Goal: Information Seeking & Learning: Learn about a topic

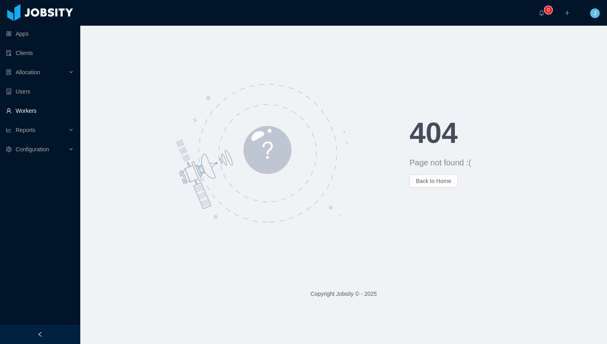
click at [29, 105] on link "Workers" at bounding box center [40, 111] width 68 height 16
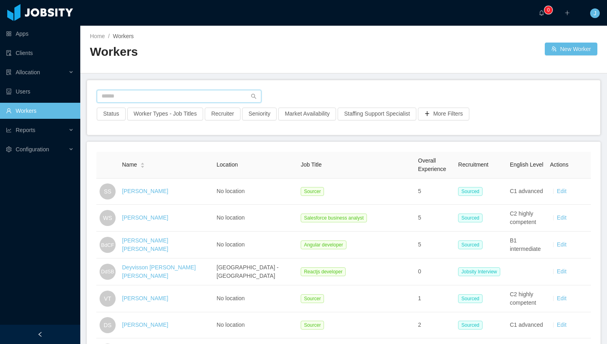
click at [127, 90] on input "text" at bounding box center [179, 96] width 165 height 13
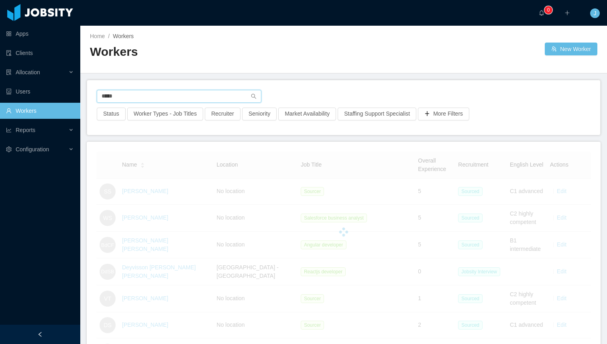
type input "*****"
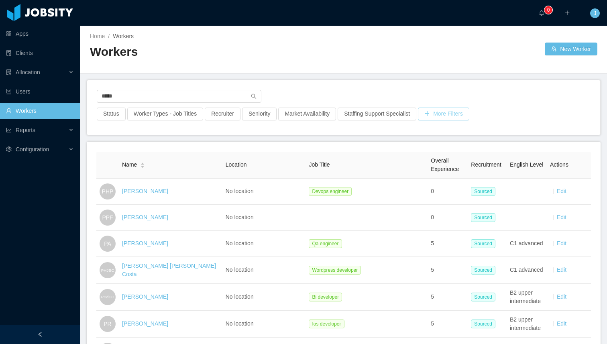
click at [375, 116] on button "More Filters" at bounding box center [443, 114] width 51 height 13
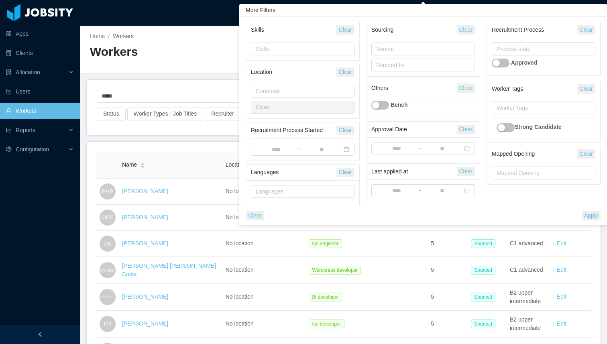
click at [375, 51] on div "Process state" at bounding box center [541, 49] width 90 height 8
type input "***"
click at [375, 61] on li "Hired" at bounding box center [543, 65] width 104 height 13
click at [375, 216] on button "Apply" at bounding box center [590, 215] width 19 height 9
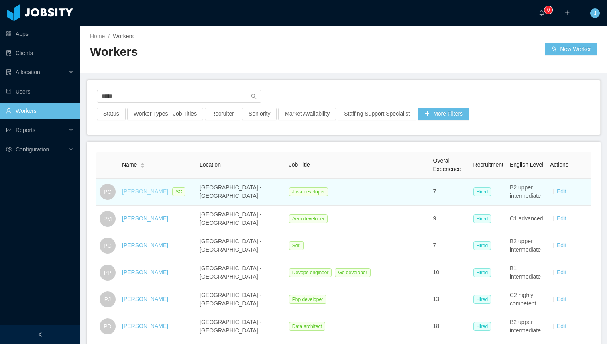
click at [130, 191] on link "[PERSON_NAME]" at bounding box center [145, 191] width 46 height 6
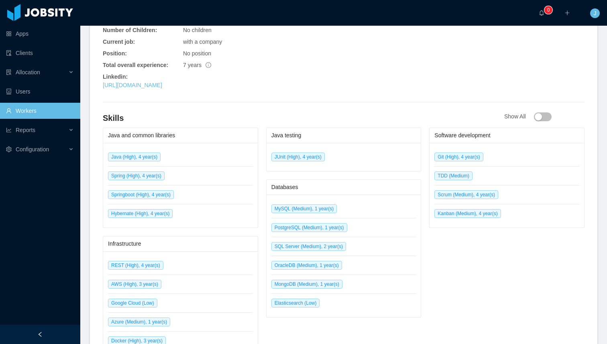
scroll to position [370, 0]
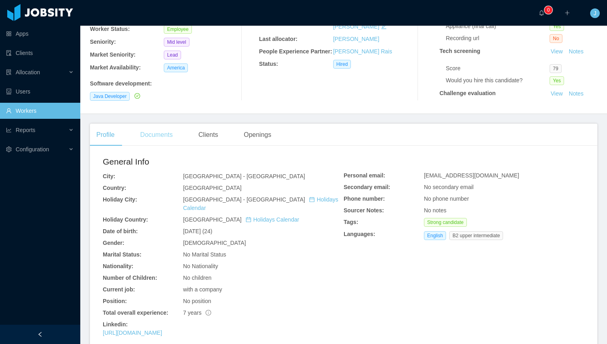
click at [157, 135] on div "Documents" at bounding box center [156, 135] width 45 height 22
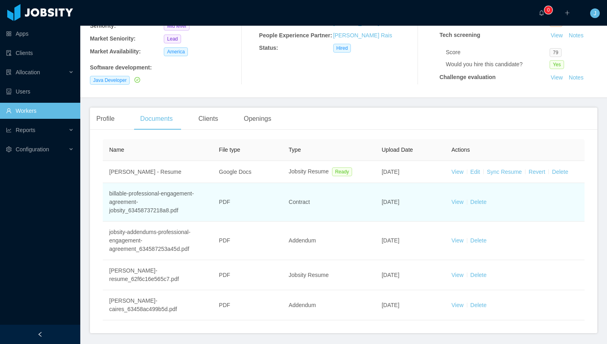
scroll to position [146, 0]
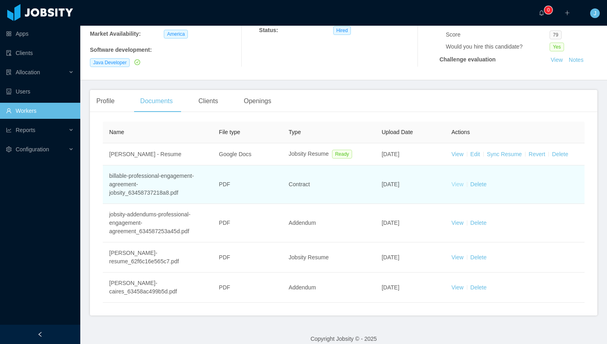
click at [375, 183] on link "View" at bounding box center [457, 184] width 12 height 6
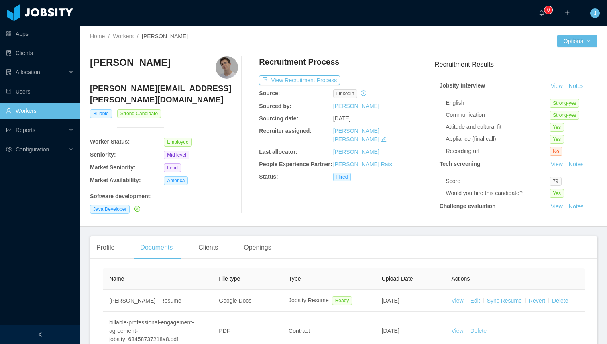
scroll to position [35, 0]
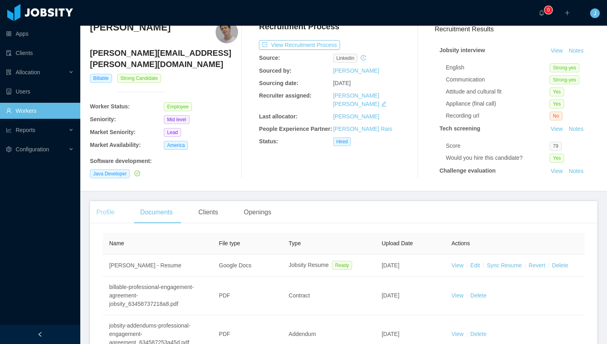
click at [103, 211] on div "Profile" at bounding box center [105, 212] width 31 height 22
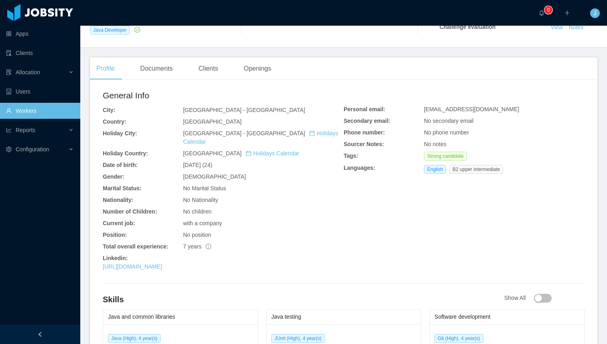
scroll to position [188, 0]
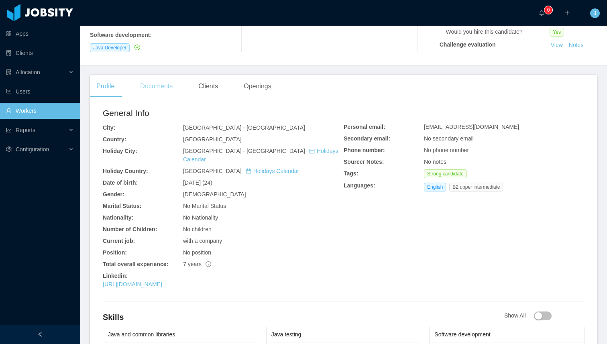
click at [159, 90] on div "Documents" at bounding box center [156, 86] width 45 height 22
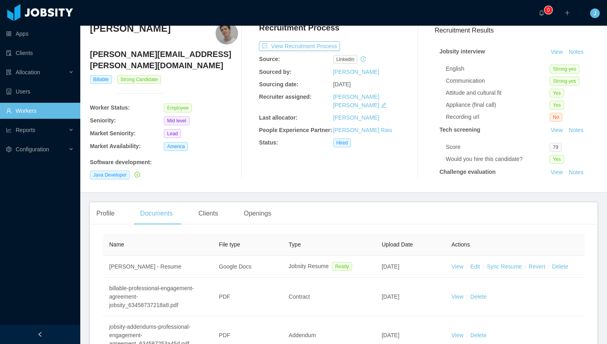
scroll to position [146, 0]
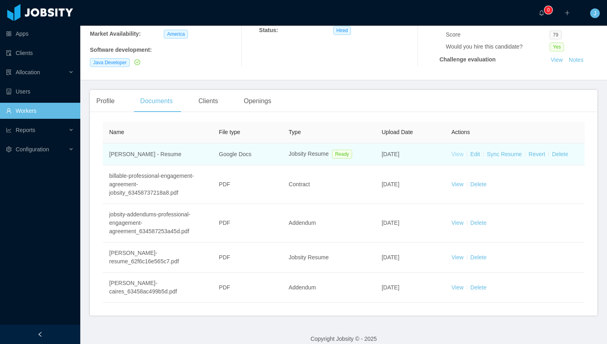
click at [375, 154] on link "View" at bounding box center [457, 154] width 12 height 6
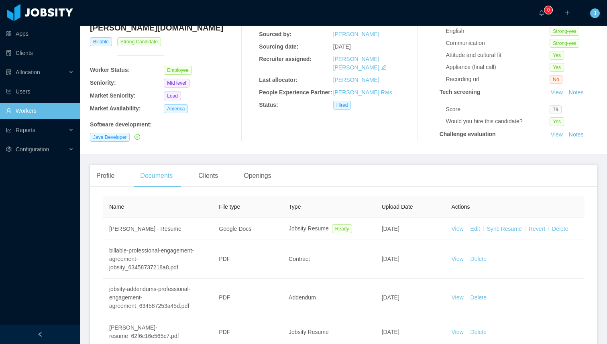
scroll to position [72, 0]
click at [116, 179] on div "Profile" at bounding box center [105, 175] width 31 height 22
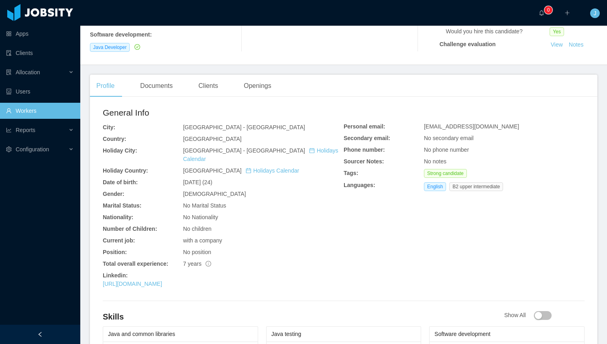
scroll to position [185, 0]
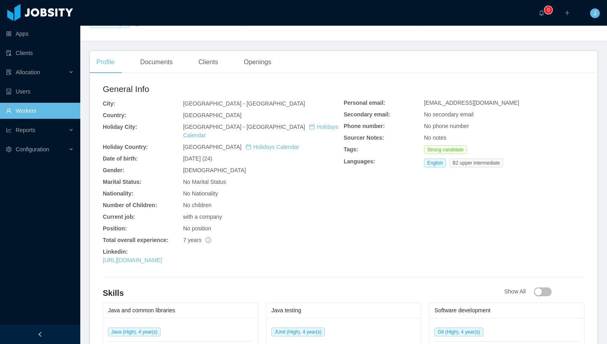
click at [212, 155] on span "[DATE] (24)" at bounding box center [197, 158] width 29 height 6
drag, startPoint x: 223, startPoint y: 150, endPoint x: 235, endPoint y: 150, distance: 12.4
click at [235, 154] on div "[DATE] (24)" at bounding box center [263, 158] width 160 height 8
click at [183, 142] on div "General Info City: [GEOGRAPHIC_DATA] - [GEOGRAPHIC_DATA] Country: [GEOGRAPHIC_D…" at bounding box center [223, 175] width 241 height 185
click at [207, 155] on span "[DATE] (24)" at bounding box center [197, 158] width 29 height 6
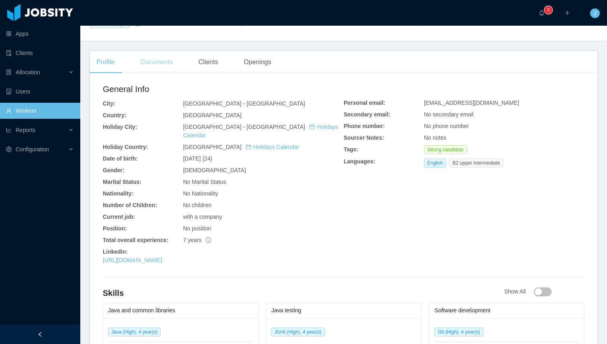
click at [158, 56] on div "Documents" at bounding box center [156, 62] width 45 height 22
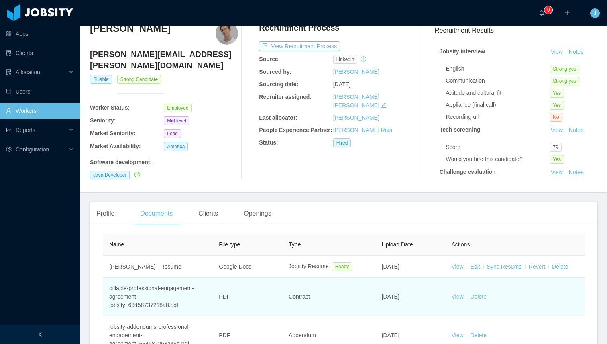
scroll to position [146, 0]
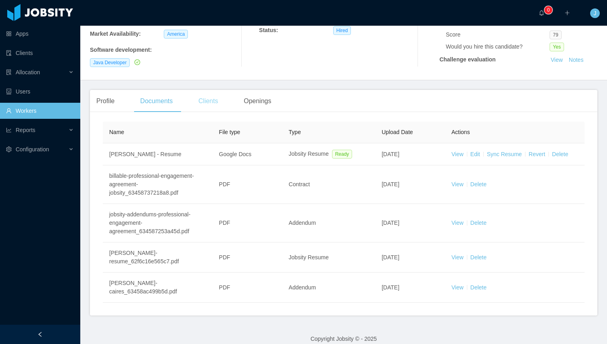
click at [213, 101] on div "Clients" at bounding box center [208, 101] width 32 height 22
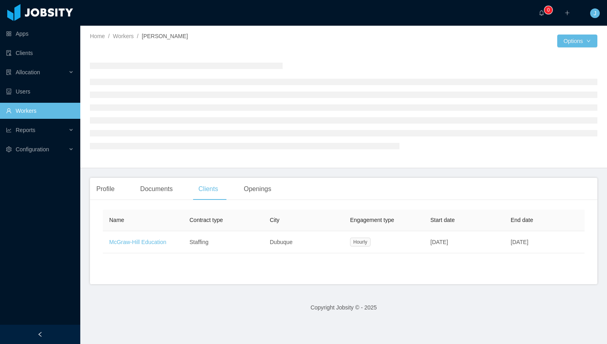
click at [47, 108] on link "Workers" at bounding box center [40, 111] width 68 height 16
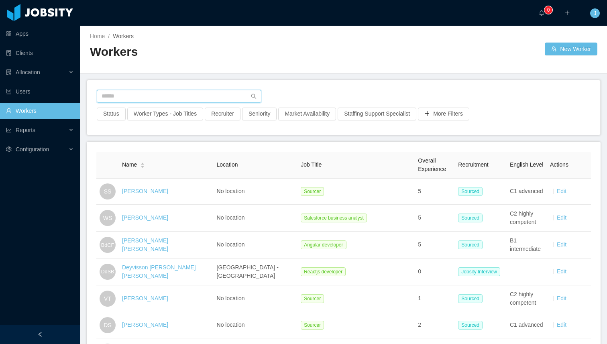
click at [140, 99] on input "text" at bounding box center [179, 96] width 165 height 13
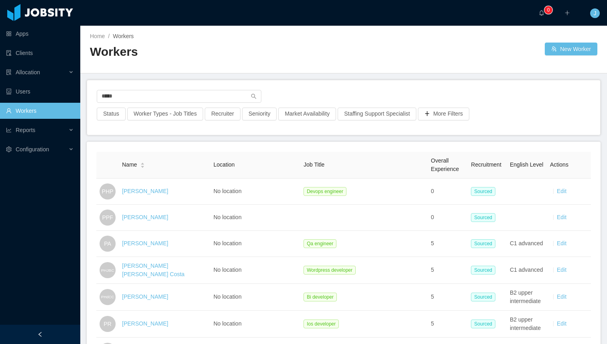
click at [37, 112] on link "Workers" at bounding box center [40, 111] width 68 height 16
click at [105, 91] on input "*****" at bounding box center [179, 96] width 165 height 13
type input "*********"
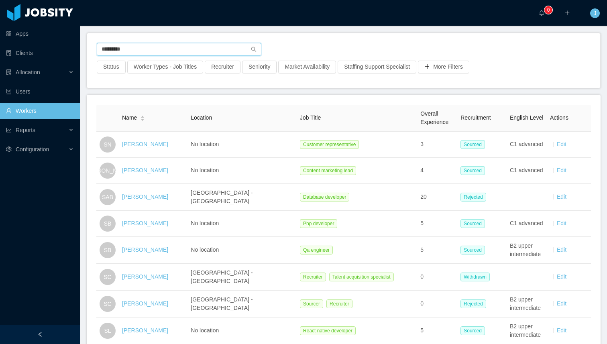
scroll to position [23, 0]
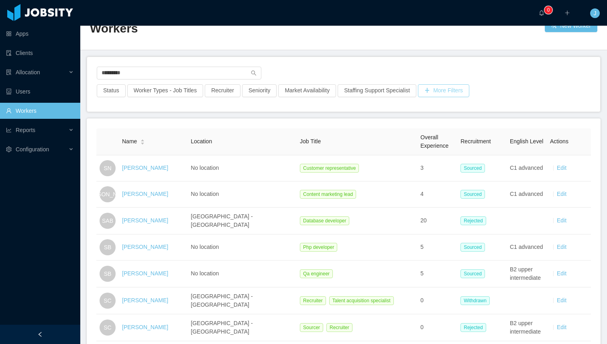
click at [375, 89] on button "More Filters" at bounding box center [443, 90] width 51 height 13
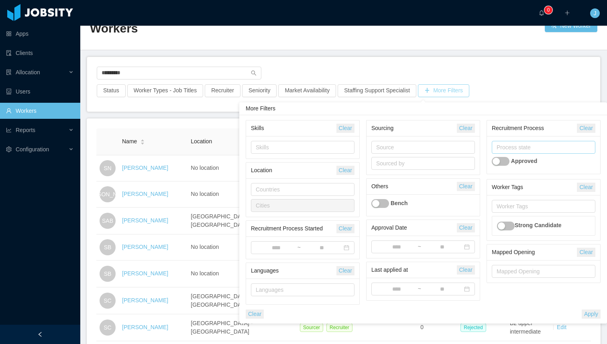
click at [375, 150] on div "Process state" at bounding box center [541, 147] width 90 height 8
type input "*****"
click at [375, 158] on li "Hired" at bounding box center [543, 163] width 104 height 13
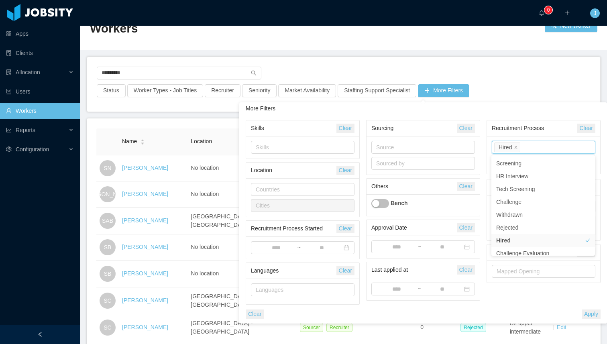
click at [375, 85] on div "Status Worker Types - Job Titles Recruiter Seniority Market Availability Staffi…" at bounding box center [343, 93] width 495 height 18
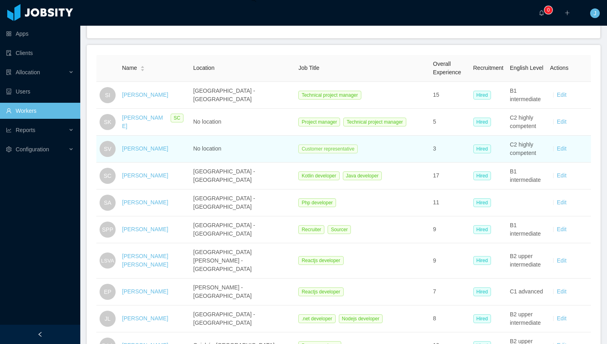
scroll to position [86, 0]
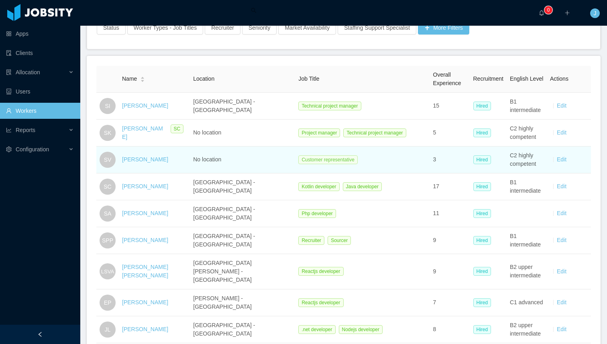
click at [298, 162] on span "Customer representative" at bounding box center [327, 159] width 59 height 9
click at [138, 162] on link "[PERSON_NAME]" at bounding box center [145, 159] width 46 height 6
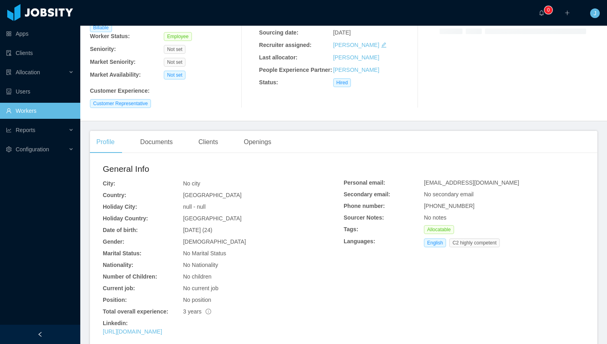
scroll to position [140, 0]
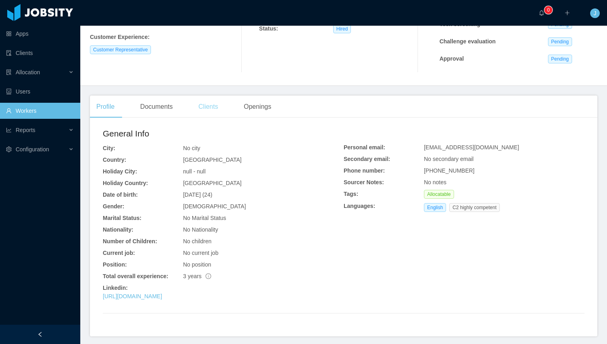
click at [209, 113] on div "Clients" at bounding box center [208, 106] width 32 height 22
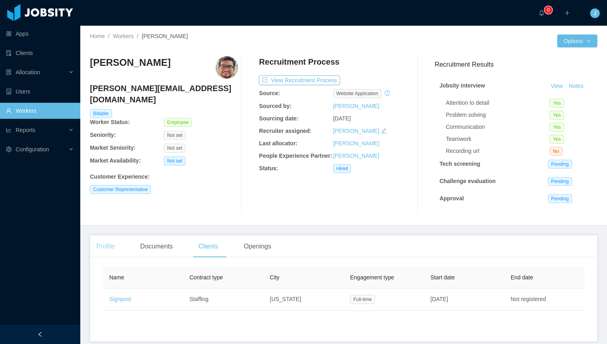
click at [110, 247] on div "Profile" at bounding box center [105, 246] width 31 height 22
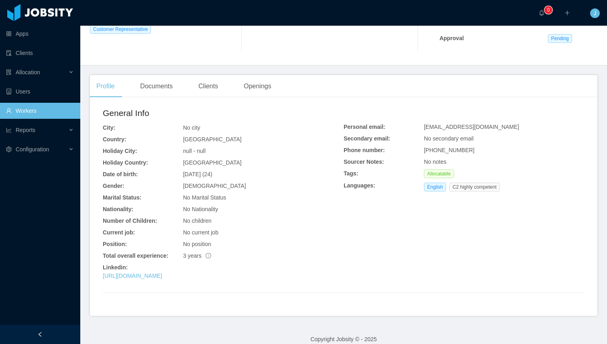
scroll to position [169, 0]
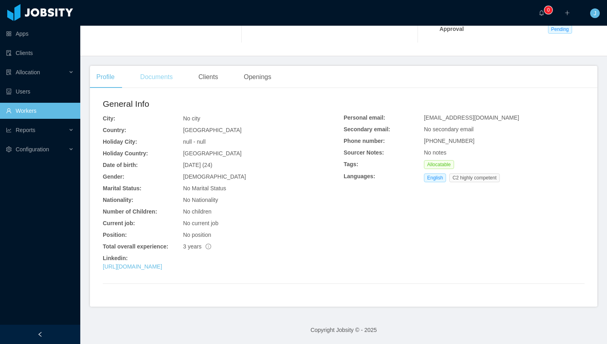
click at [153, 78] on div "Documents" at bounding box center [156, 77] width 45 height 22
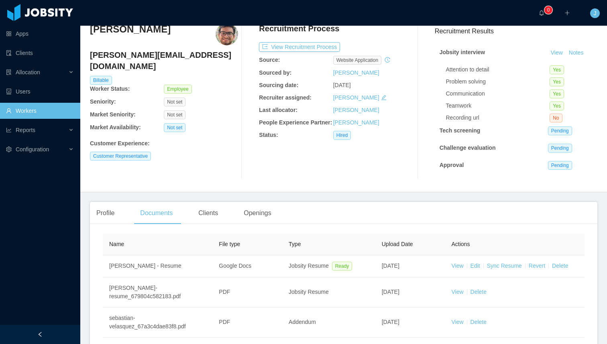
scroll to position [77, 0]
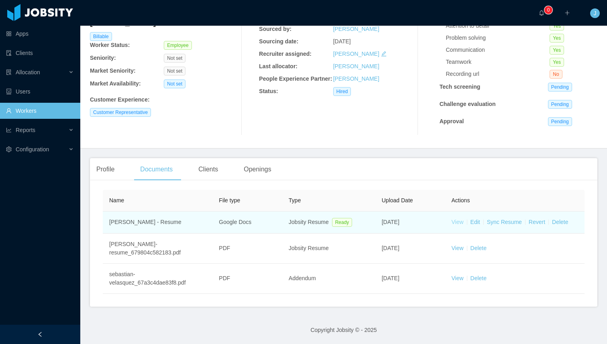
click at [375, 223] on link "View" at bounding box center [457, 222] width 12 height 6
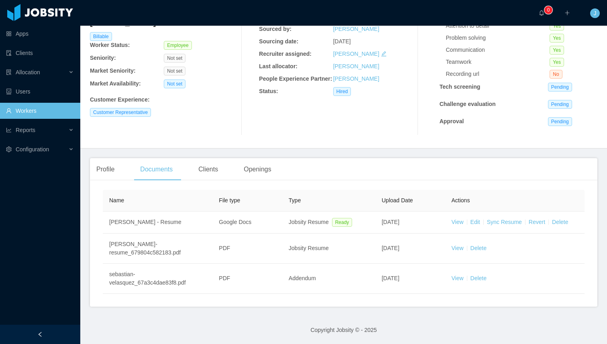
click at [219, 181] on div "Profile Documents Clients Openings General Info City: No city Country: [GEOGRAP…" at bounding box center [343, 232] width 507 height 148
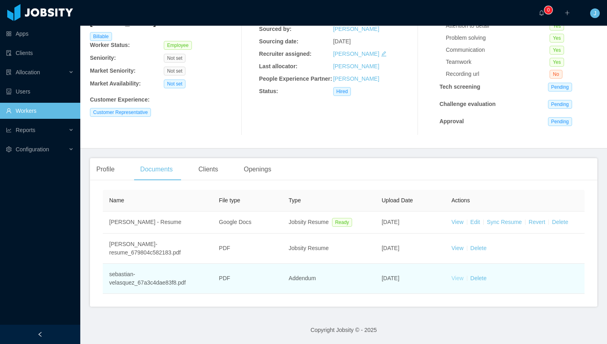
click at [375, 279] on link "View" at bounding box center [457, 278] width 12 height 6
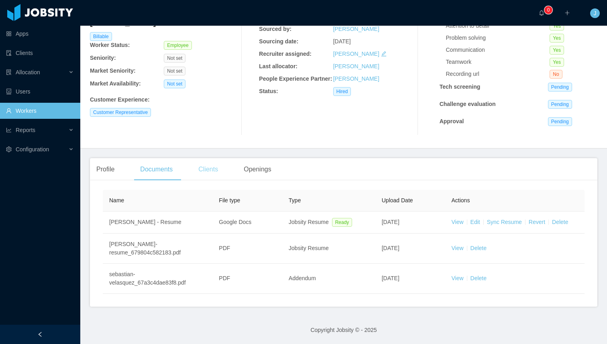
click at [213, 171] on div "Clients" at bounding box center [208, 169] width 32 height 22
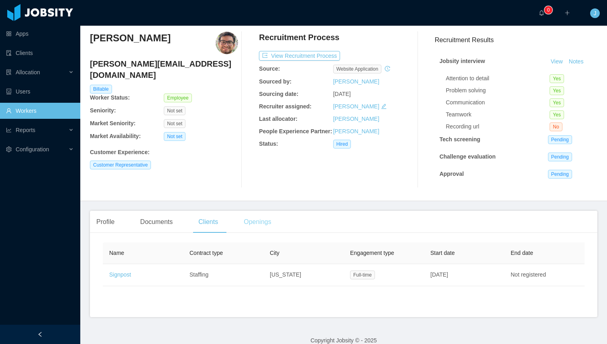
scroll to position [16, 0]
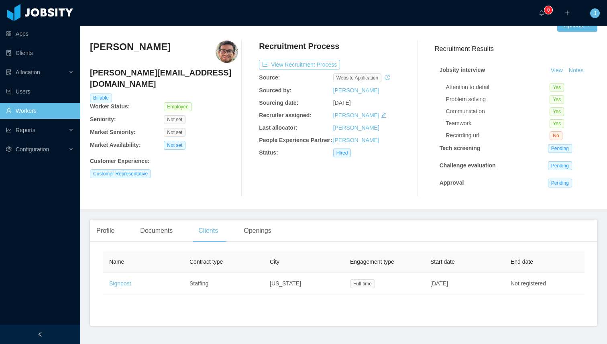
click at [104, 103] on b "Worker Status:" at bounding box center [110, 106] width 40 height 6
click at [258, 235] on div "Openings" at bounding box center [257, 230] width 41 height 22
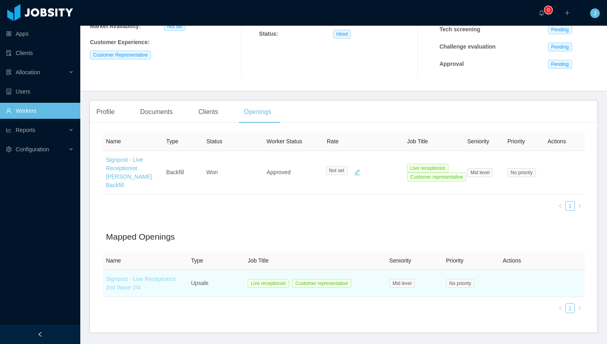
scroll to position [160, 0]
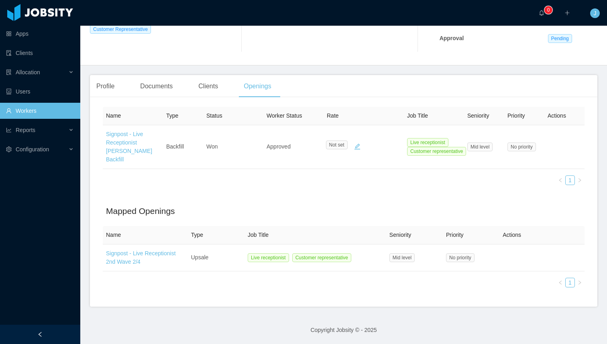
click at [41, 105] on link "Workers" at bounding box center [40, 111] width 68 height 16
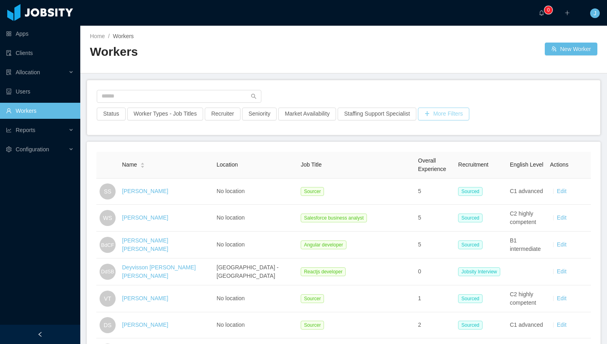
click at [375, 116] on button "More Filters" at bounding box center [443, 114] width 51 height 13
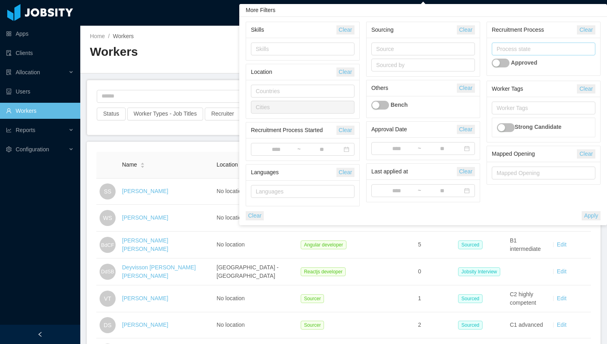
click at [375, 46] on div "Process state" at bounding box center [541, 49] width 90 height 8
type input "****"
click at [375, 65] on li "Hired" at bounding box center [543, 65] width 104 height 13
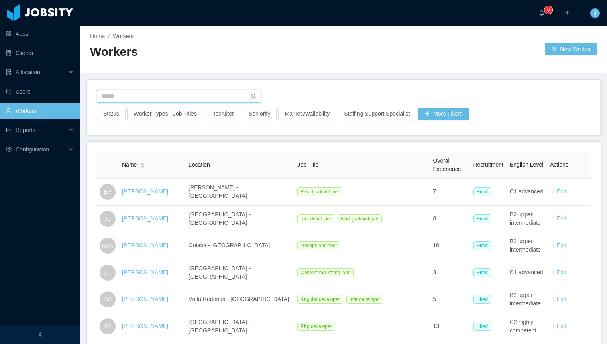
click at [127, 93] on input "text" at bounding box center [179, 96] width 165 height 13
type input "*********"
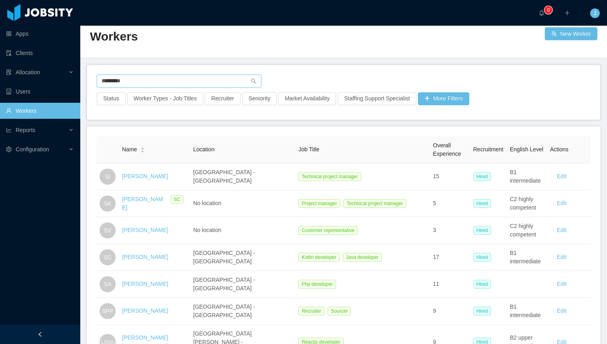
scroll to position [16, 0]
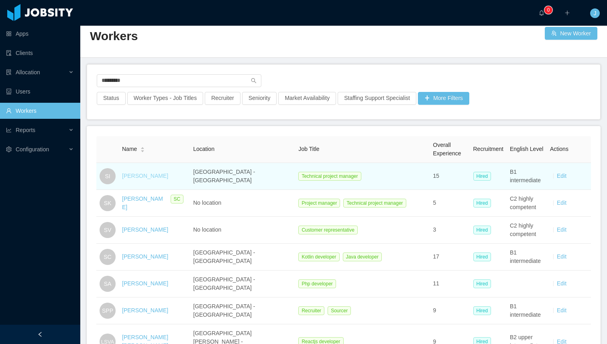
click at [135, 177] on link "[PERSON_NAME]" at bounding box center [145, 176] width 46 height 6
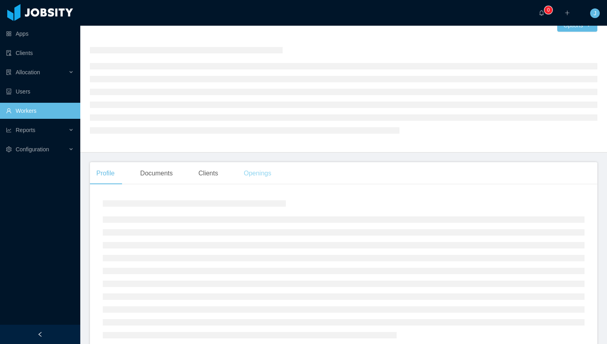
click at [259, 179] on div "Openings" at bounding box center [257, 173] width 41 height 22
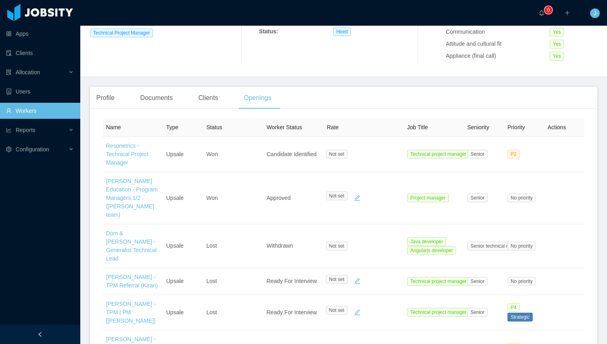
scroll to position [146, 0]
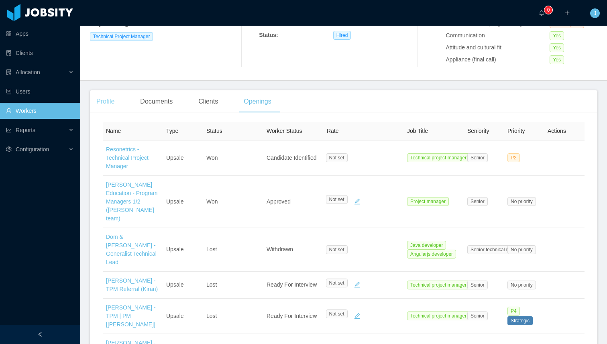
click at [106, 104] on div "Profile" at bounding box center [105, 101] width 31 height 22
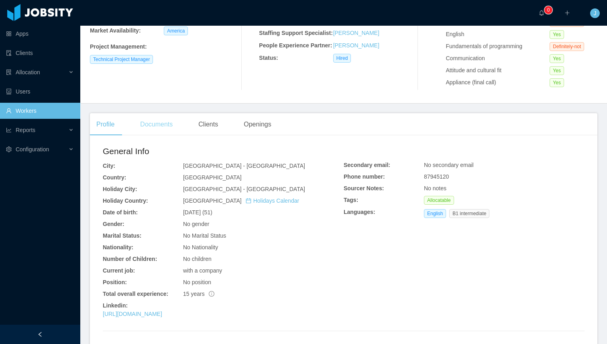
click at [154, 123] on div "Documents" at bounding box center [156, 124] width 45 height 22
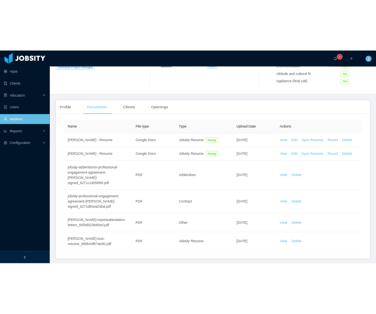
scroll to position [165, 0]
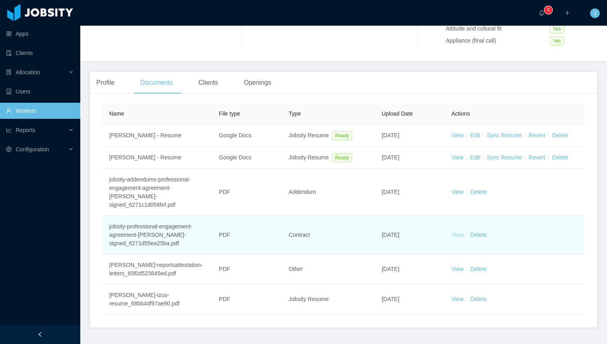
click at [375, 232] on link "View" at bounding box center [457, 235] width 12 height 6
